Goal: Information Seeking & Learning: Understand process/instructions

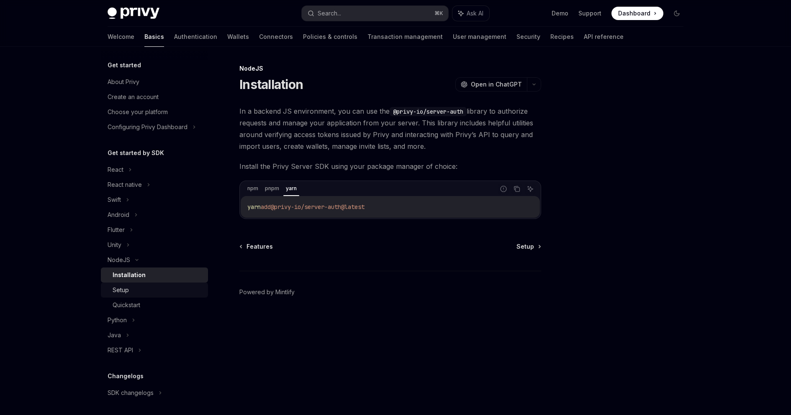
click at [133, 288] on div "Setup" at bounding box center [158, 290] width 90 height 10
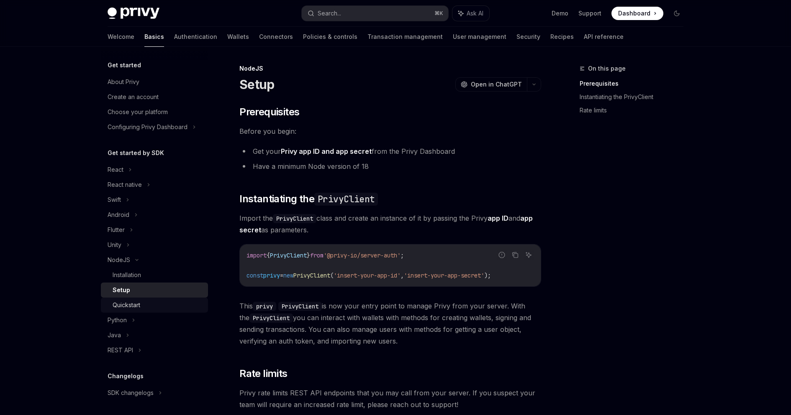
click at [138, 302] on div "Quickstart" at bounding box center [127, 305] width 28 height 10
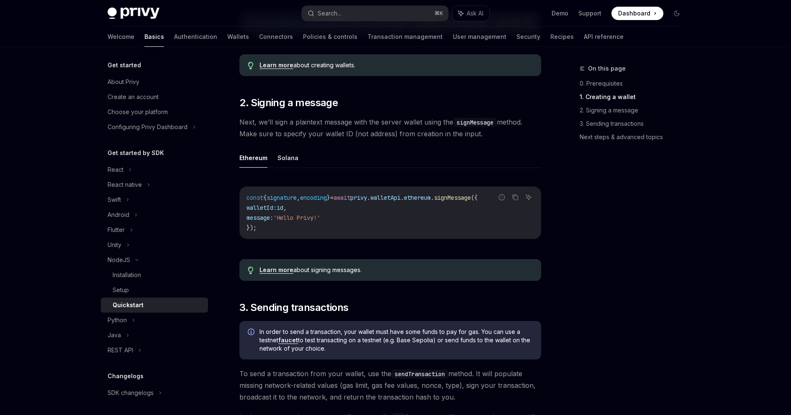
scroll to position [287, 0]
click at [113, 297] on link "Setup" at bounding box center [154, 290] width 107 height 15
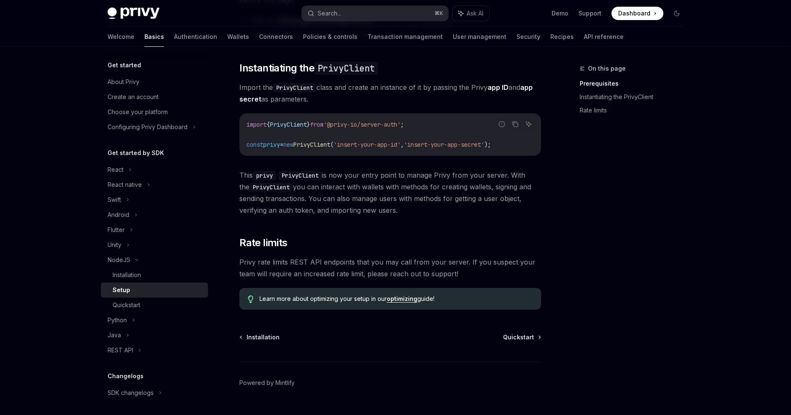
scroll to position [133, 0]
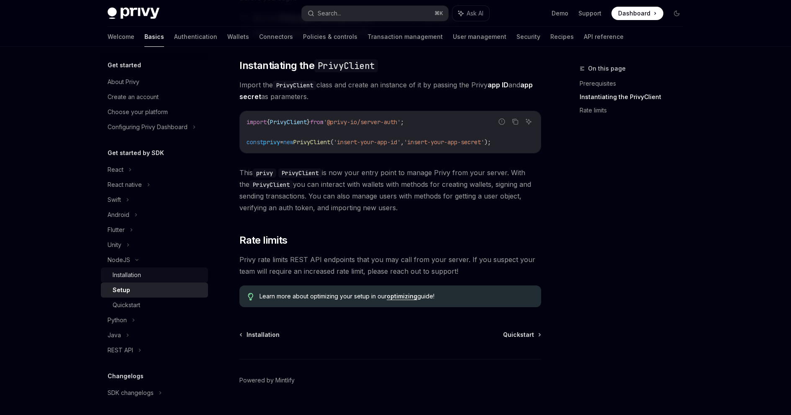
click at [146, 276] on div "Installation" at bounding box center [158, 275] width 90 height 10
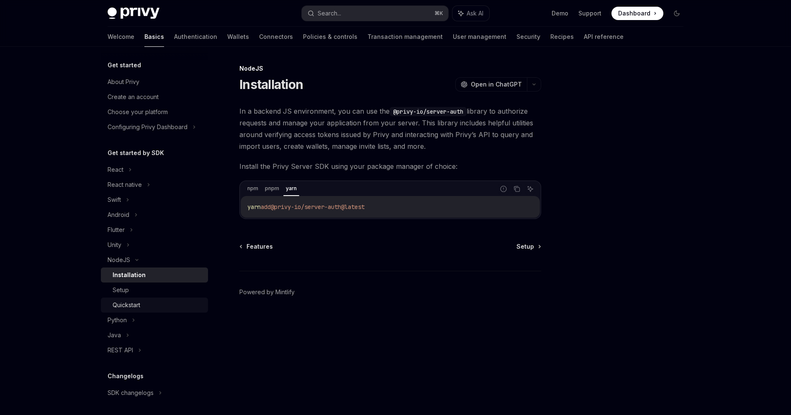
click at [151, 304] on div "Quickstart" at bounding box center [158, 305] width 90 height 10
type textarea "*"
